Goal: Information Seeking & Learning: Learn about a topic

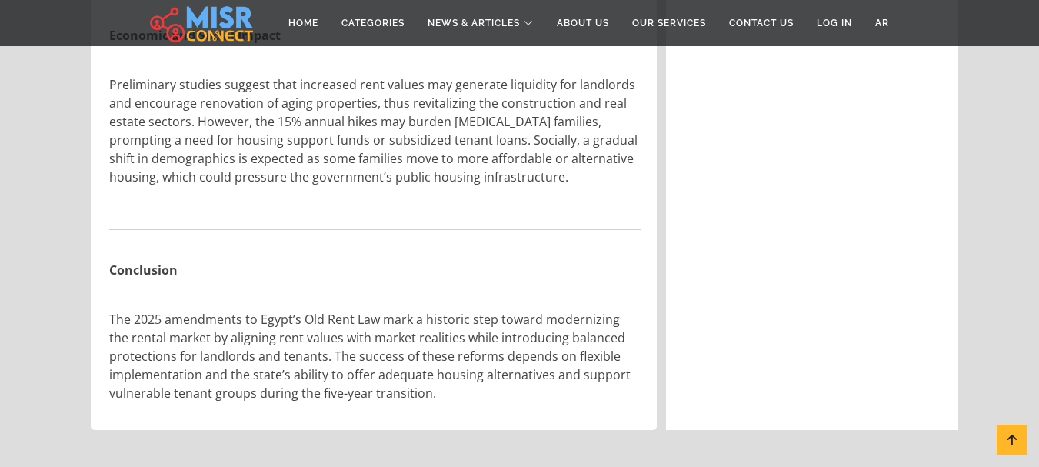
scroll to position [3230, 0]
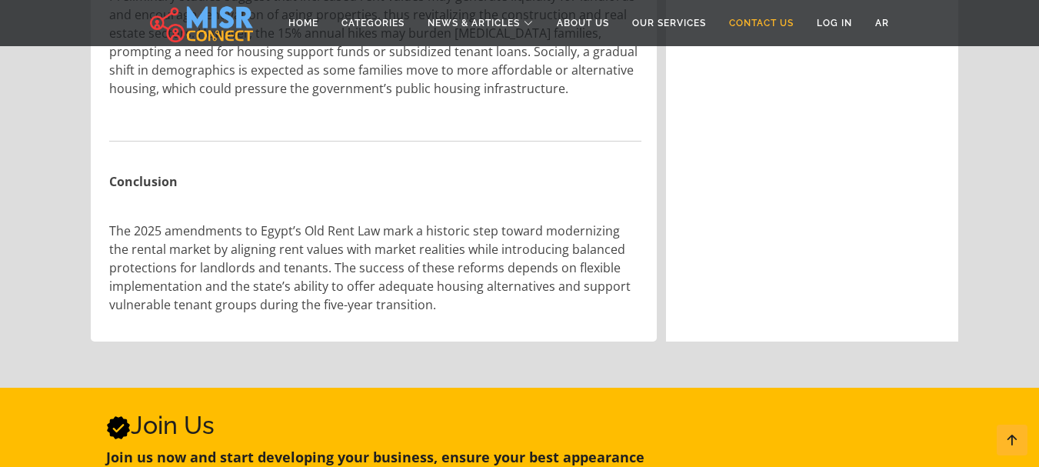
click at [758, 21] on link "Contact Us" at bounding box center [761, 22] width 88 height 29
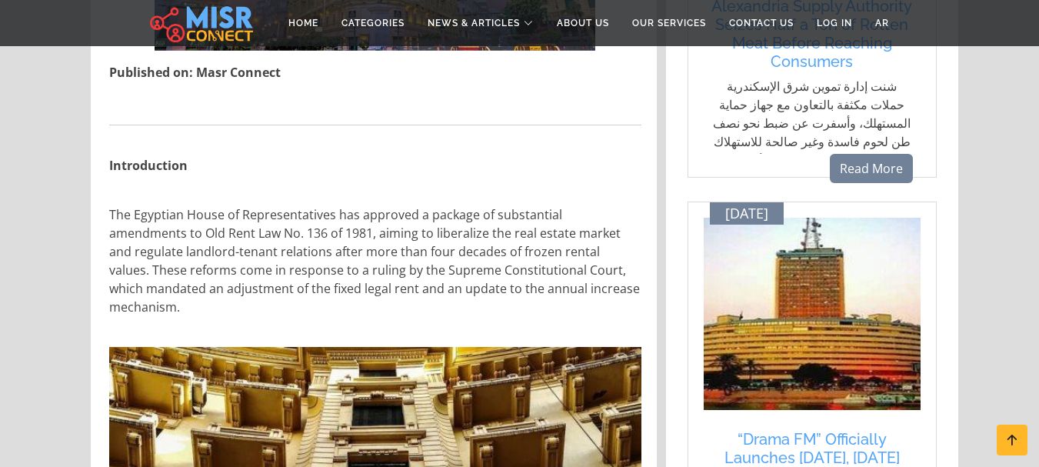
scroll to position [656, 0]
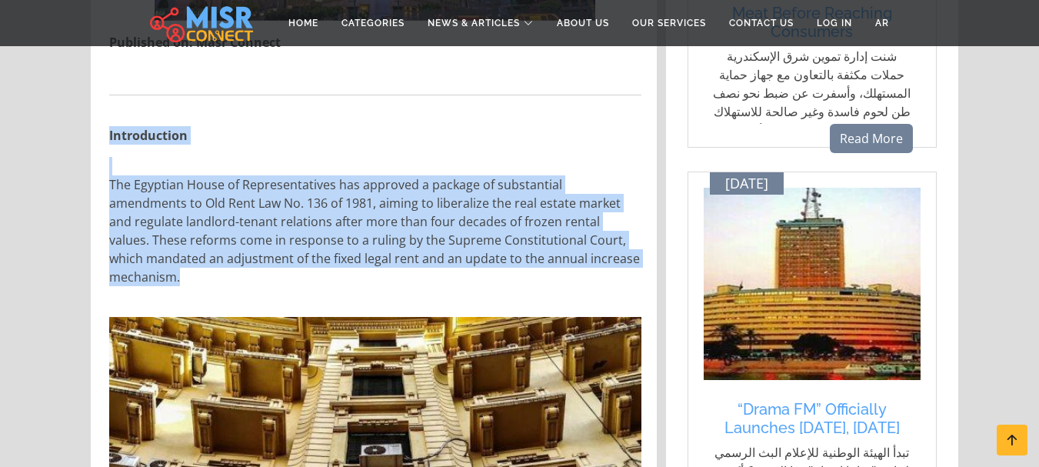
drag, startPoint x: 174, startPoint y: 161, endPoint x: 628, endPoint y: 266, distance: 466.5
copy div "Introduction The Egyptian House of Representatives has approved a package of su…"
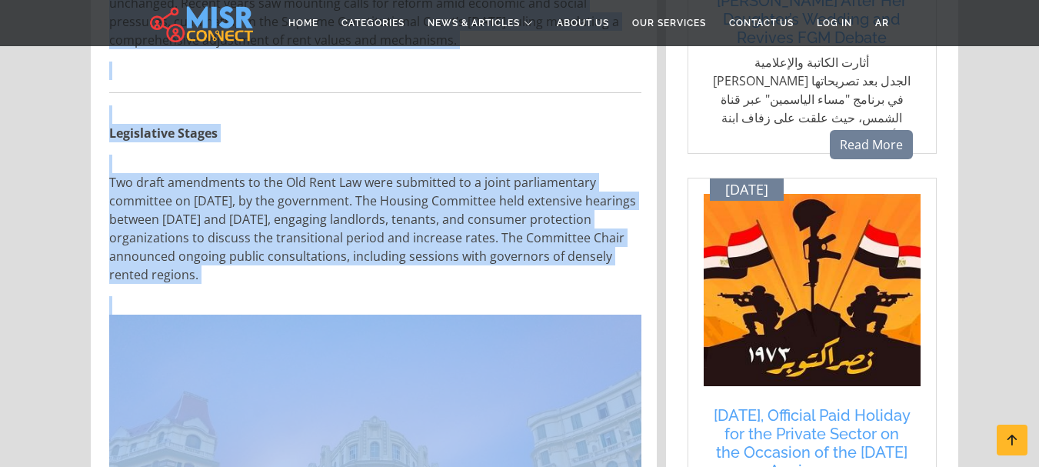
scroll to position [1522, 0]
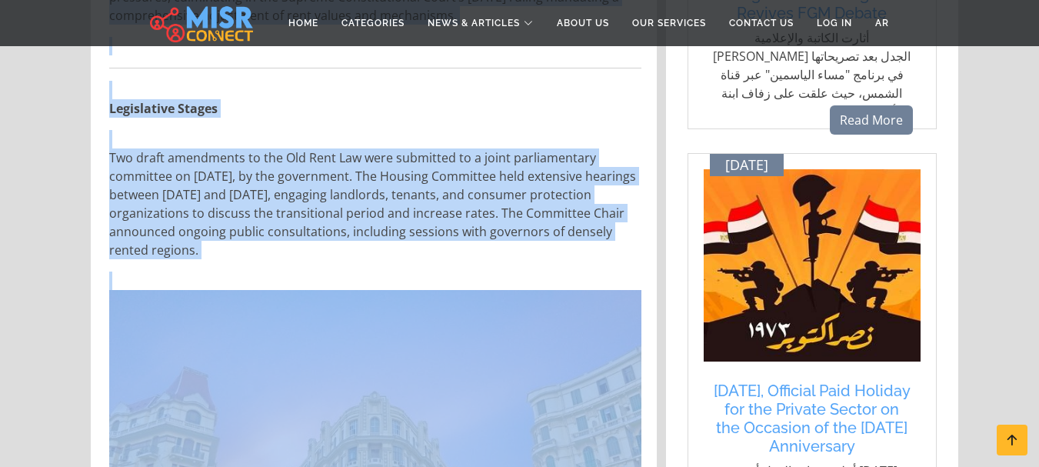
drag, startPoint x: 108, startPoint y: 80, endPoint x: 235, endPoint y: 240, distance: 204.2
copy div "Legal and Historical Background Since its enactment in 1981, the Old Rent Law h…"
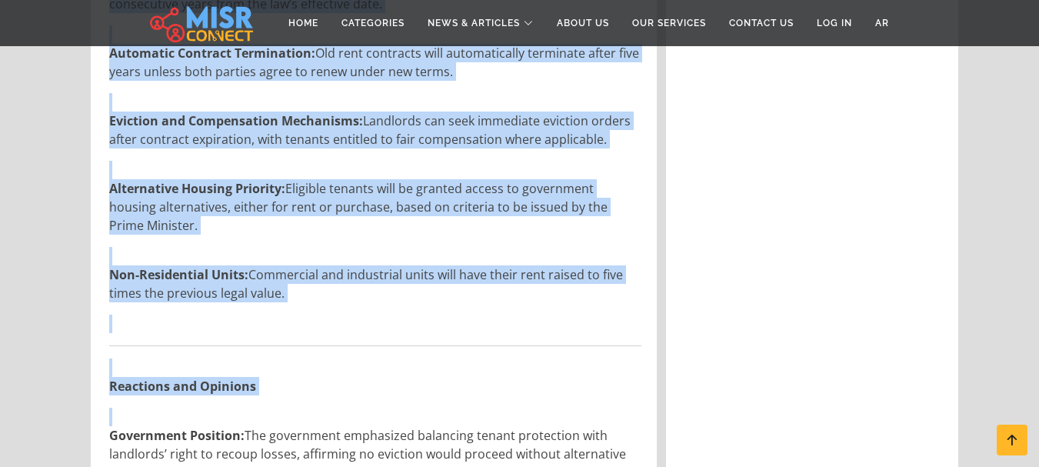
scroll to position [2460, 0]
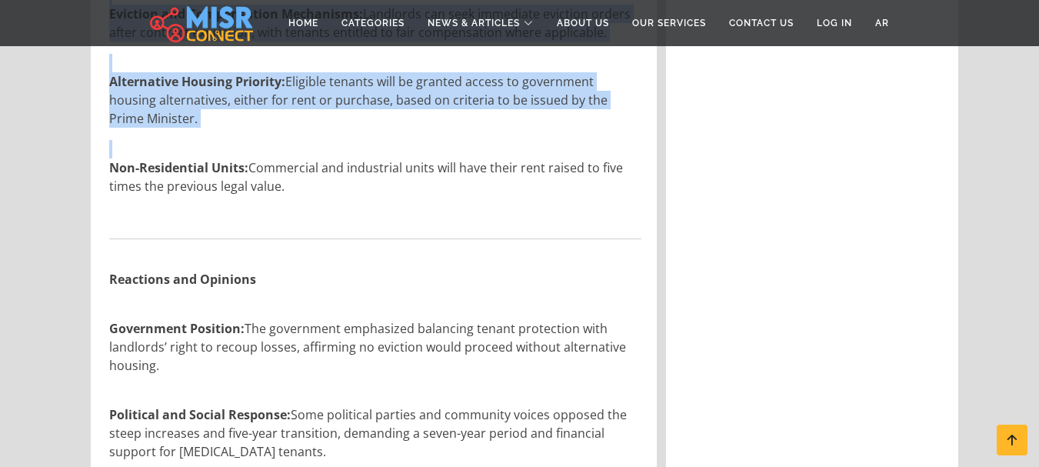
drag, startPoint x: 108, startPoint y: 141, endPoint x: 305, endPoint y: 178, distance: 201.2
copy div "Key Amendments Rent Value Multiplied: Legal rent will be increased to 20 times …"
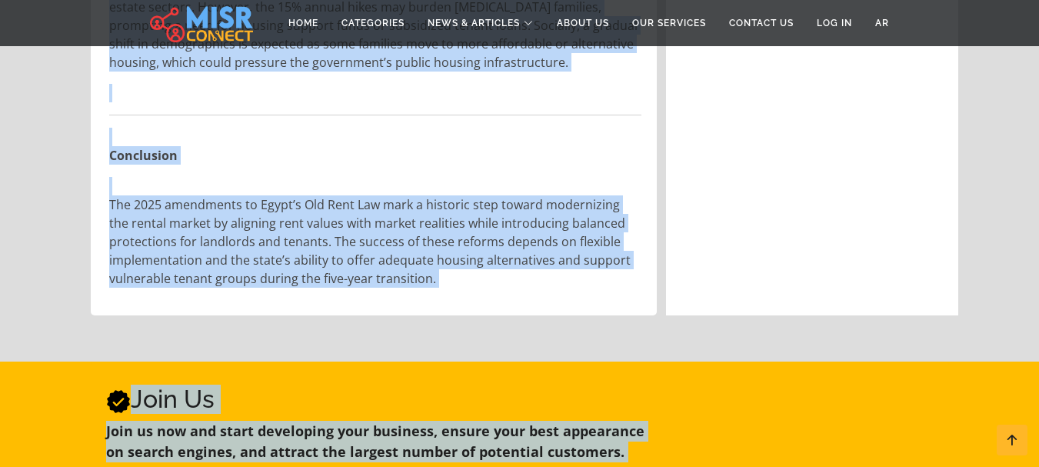
scroll to position [3307, 0]
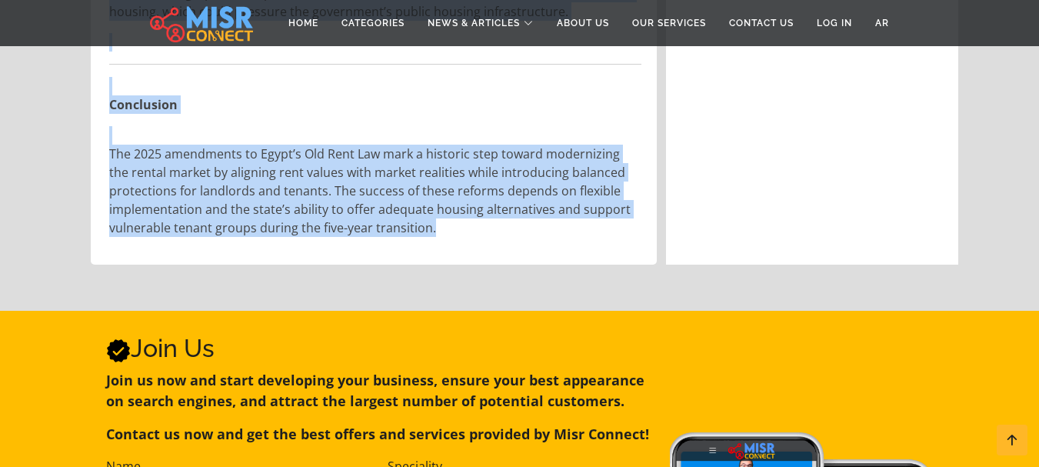
drag, startPoint x: 108, startPoint y: 243, endPoint x: 472, endPoint y: 175, distance: 370.0
copy div "Reactions and Opinions Government Position: The government emphasized balancing…"
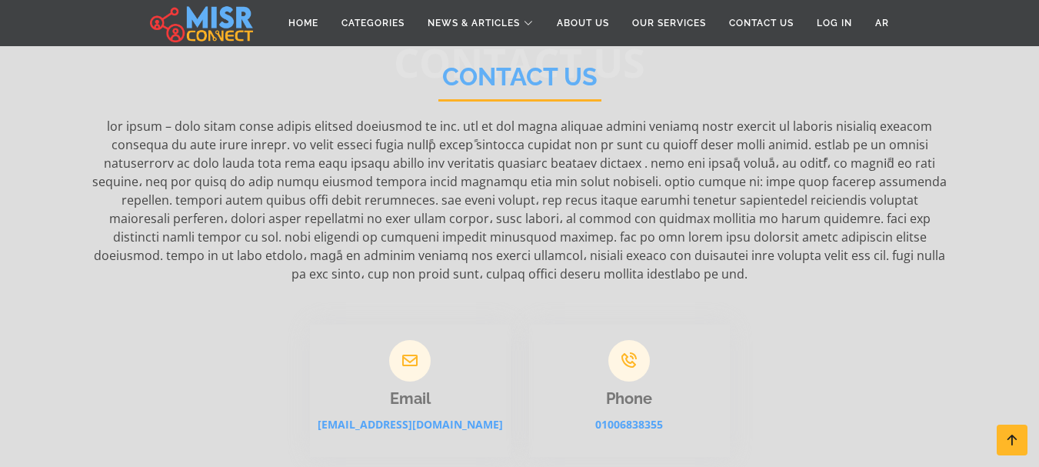
scroll to position [154, 0]
